Goal: Navigation & Orientation: Find specific page/section

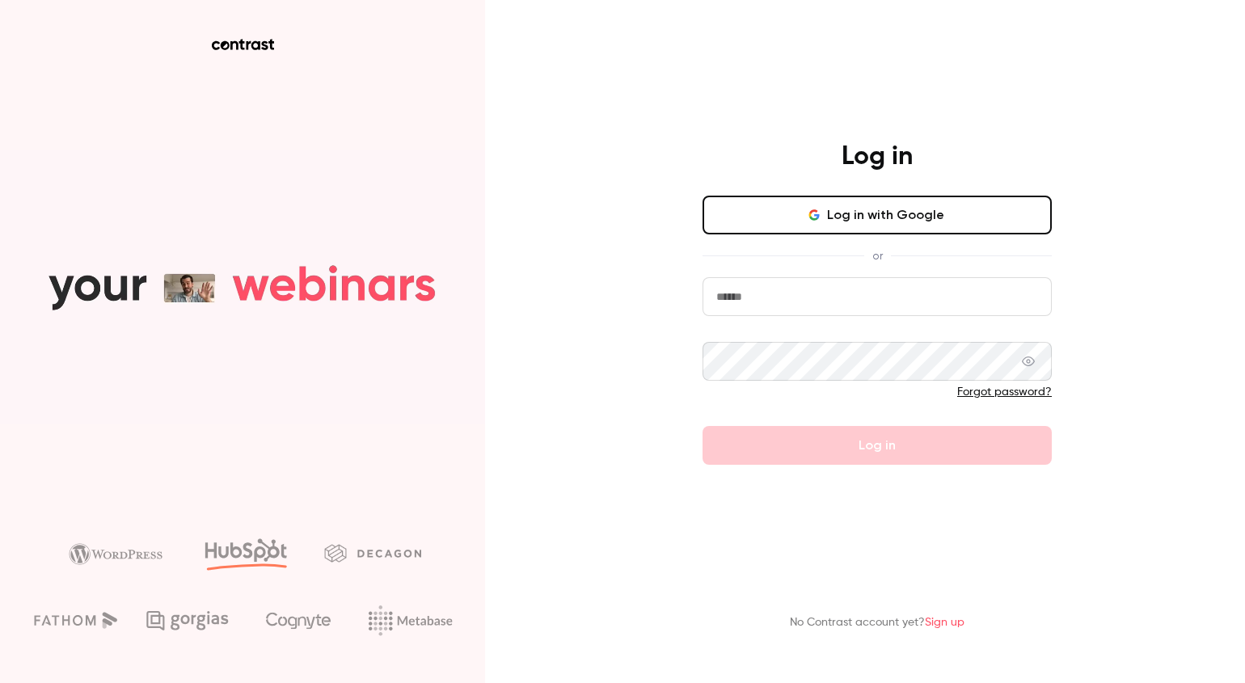
click at [836, 293] on input "email" at bounding box center [876, 296] width 349 height 39
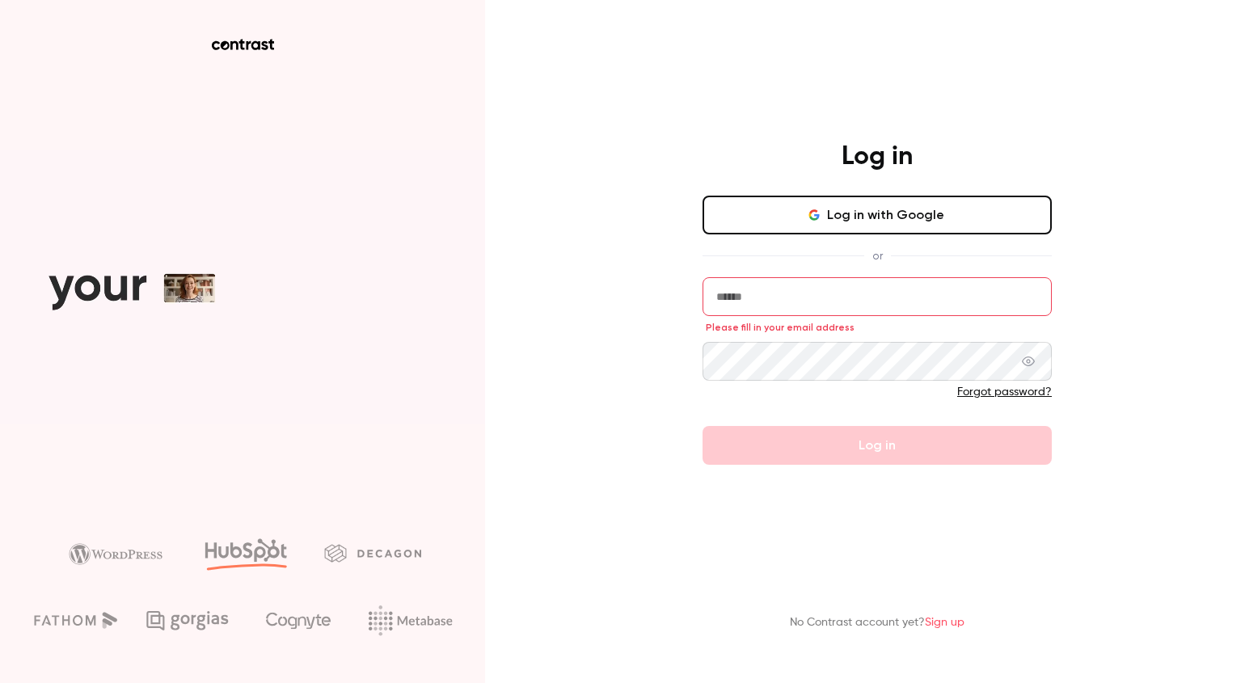
type input "**********"
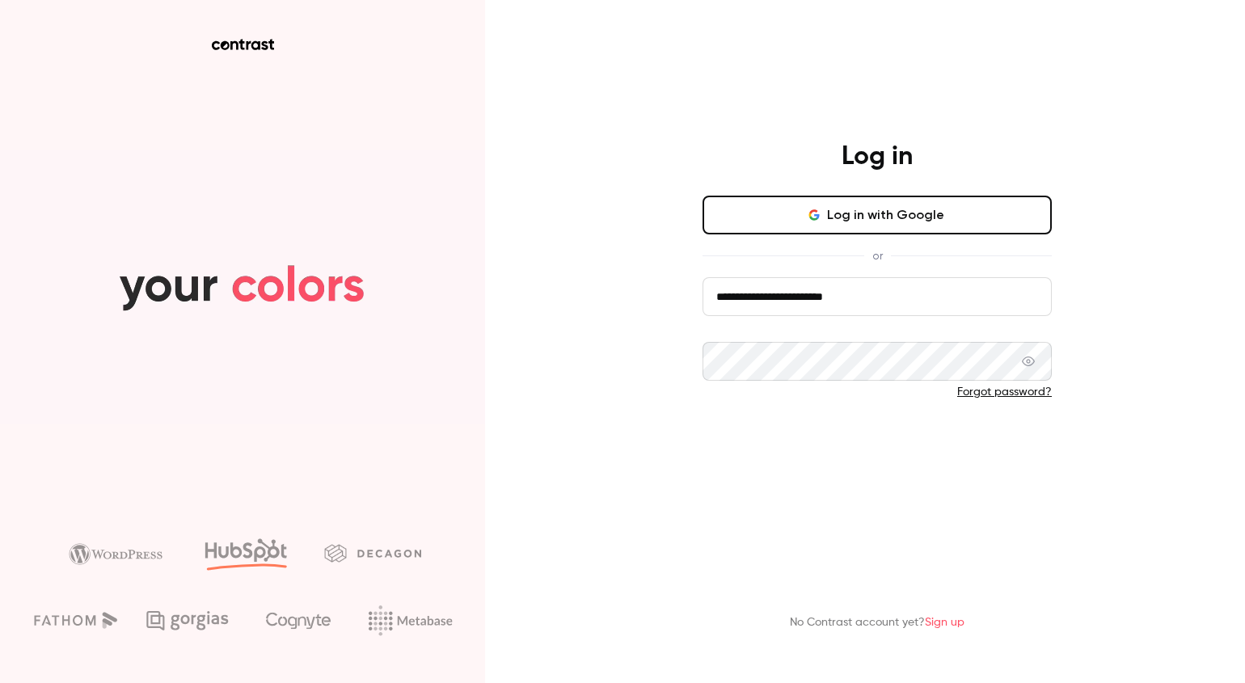
click at [855, 454] on button "Log in" at bounding box center [876, 445] width 349 height 39
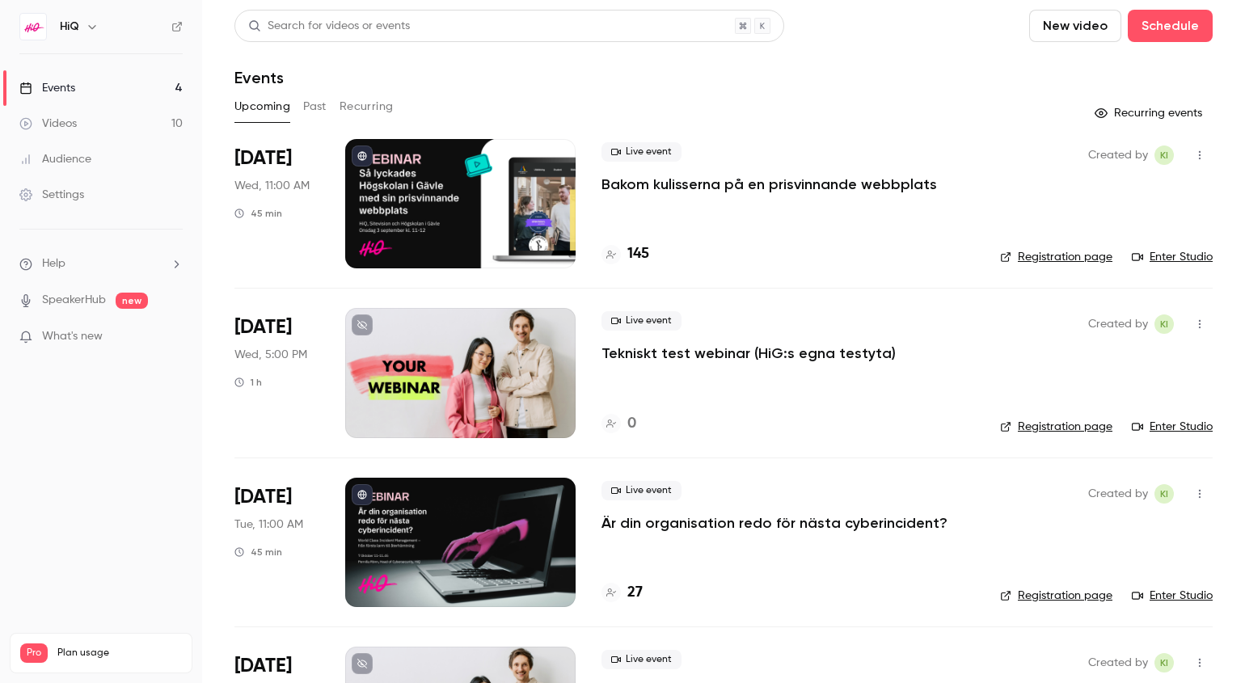
click at [1174, 256] on link "Enter Studio" at bounding box center [1172, 257] width 81 height 16
click at [1170, 259] on link "Enter Studio" at bounding box center [1172, 257] width 81 height 16
click at [1054, 257] on link "Registration page" at bounding box center [1056, 257] width 112 height 16
